Goal: Task Accomplishment & Management: Complete application form

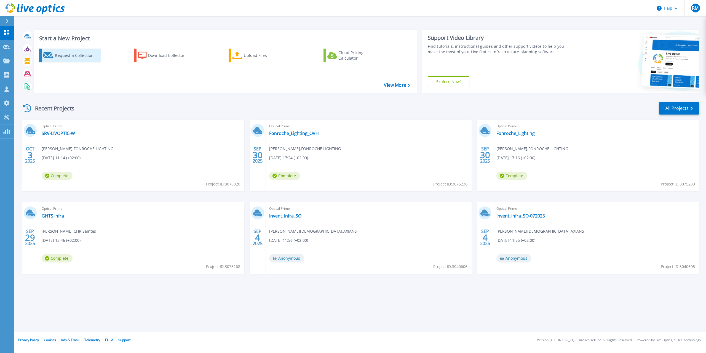
click at [76, 54] on div "Request a Collection" at bounding box center [77, 55] width 44 height 11
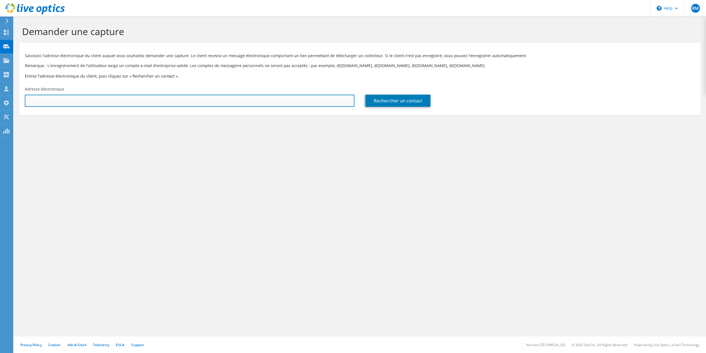
click at [283, 105] on input "text" at bounding box center [190, 101] width 330 height 12
click at [273, 102] on input "text" at bounding box center [190, 101] width 330 height 12
paste input "f.rigaud@gbna-sante.fr"
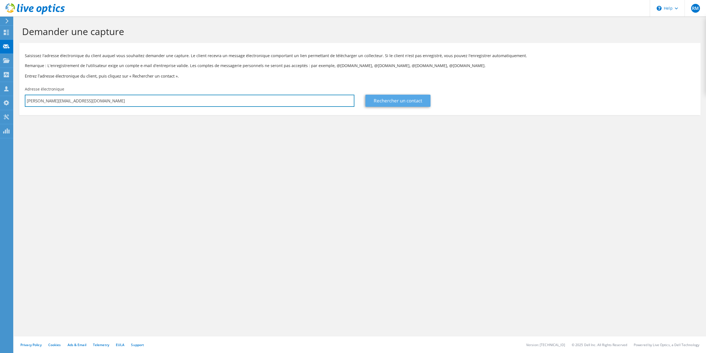
type input "f.rigaud@gbna-sante.fr"
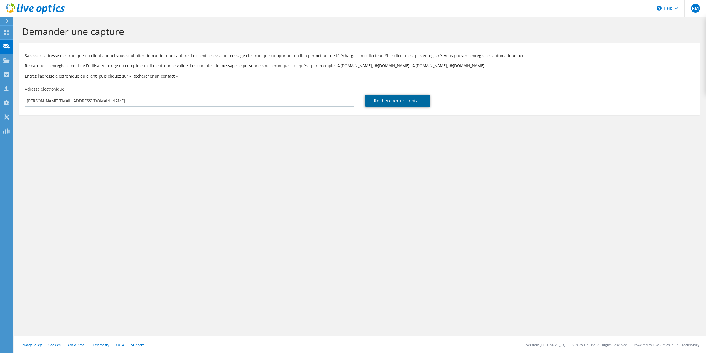
click at [397, 102] on link "Rechercher un contact" at bounding box center [397, 101] width 65 height 12
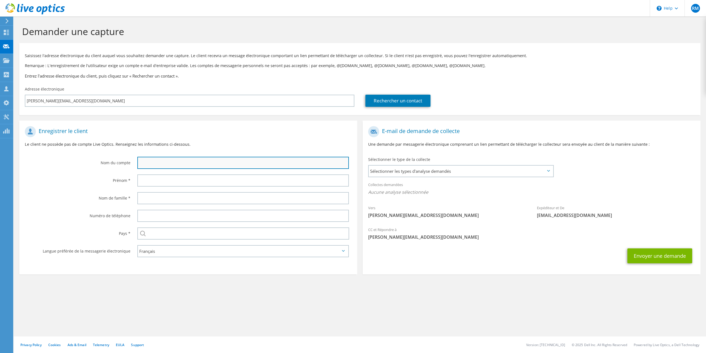
click at [153, 166] on input "text" at bounding box center [243, 163] width 212 height 12
type input "G"
type input "PBNA"
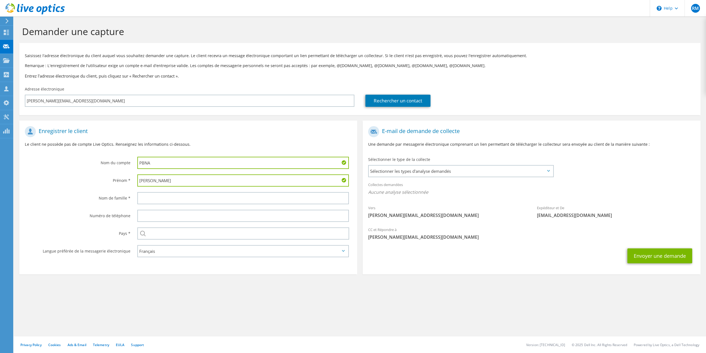
type input "Florian"
type input "RIGAUD"
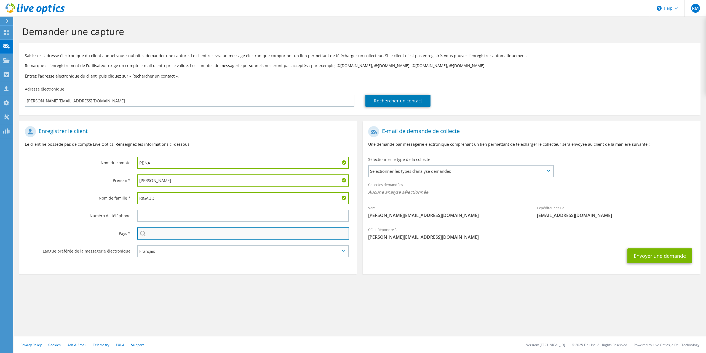
click at [144, 230] on input "text" at bounding box center [243, 233] width 212 height 12
click at [154, 232] on input "text" at bounding box center [243, 233] width 212 height 12
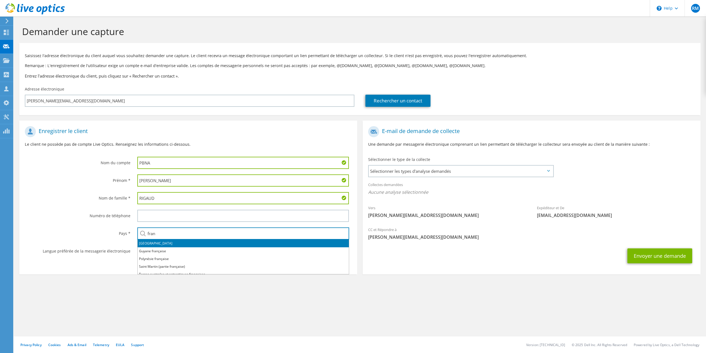
click at [167, 243] on li "[GEOGRAPHIC_DATA]" at bounding box center [243, 243] width 211 height 8
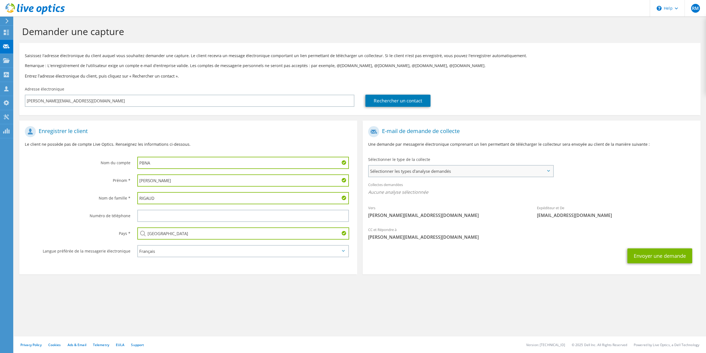
type input "[GEOGRAPHIC_DATA]"
click at [468, 174] on span "Sélectionner les types d'analyse demandés" at bounding box center [461, 171] width 184 height 11
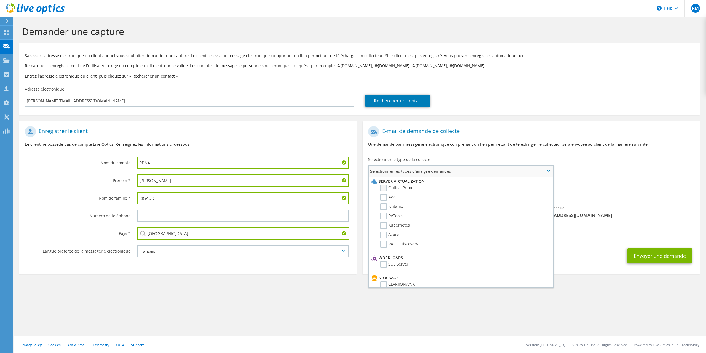
click at [396, 186] on label "Optical Prime" at bounding box center [396, 188] width 33 height 7
click at [0, 0] on input "Optical Prime" at bounding box center [0, 0] width 0 height 0
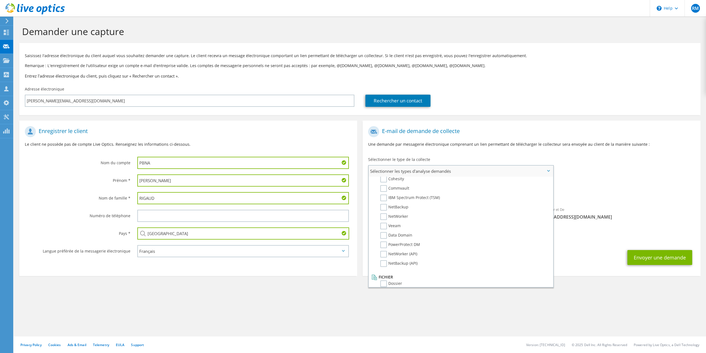
scroll to position [262, 0]
click at [572, 268] on section "E-mail de demande de collecte Une demande par messagerie électronique comprenan…" at bounding box center [532, 198] width 338 height 155
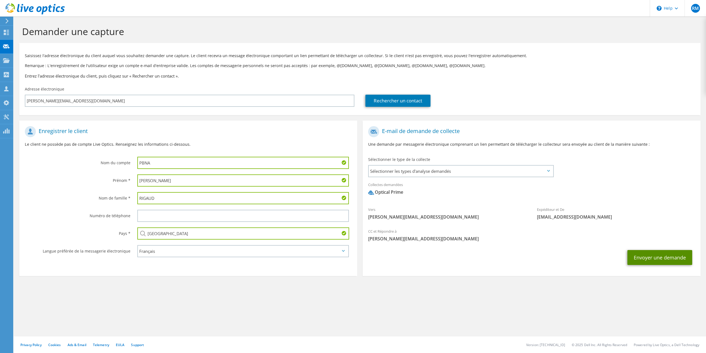
click at [652, 258] on button "Envoyer une demande" at bounding box center [660, 257] width 65 height 15
